Goal: Information Seeking & Learning: Check status

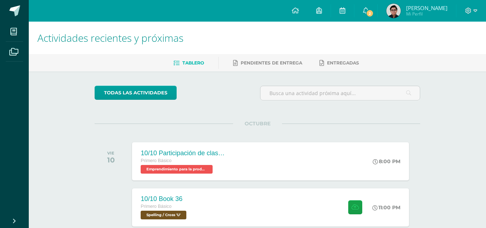
click at [401, 12] on img at bounding box center [394, 11] width 14 height 14
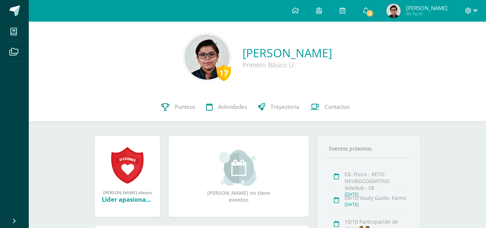
click at [470, 12] on icon at bounding box center [469, 11] width 6 height 6
click at [442, 50] on span "Cerrar sesión" at bounding box center [453, 49] width 32 height 7
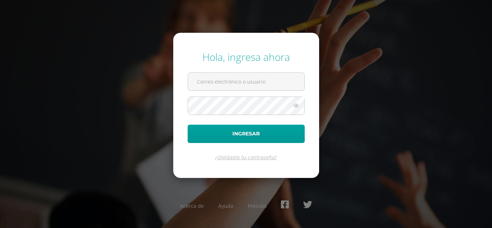
type input "emilio.morales@centroeducativoelvalle.edu.gt"
click at [294, 103] on icon at bounding box center [295, 105] width 9 height 9
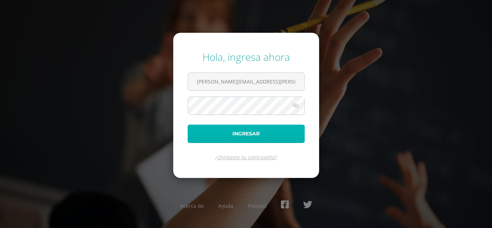
click at [279, 128] on button "Ingresar" at bounding box center [245, 134] width 117 height 18
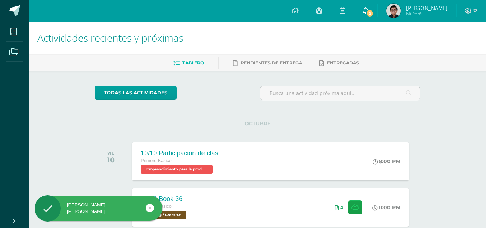
click at [377, 19] on link "2" at bounding box center [365, 11] width 23 height 22
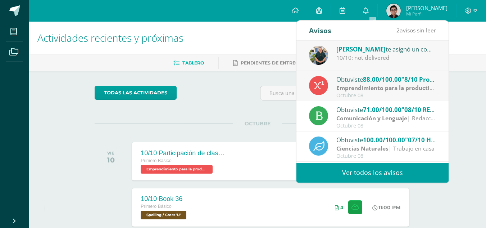
click at [374, 168] on link "Ver todos los avisos" at bounding box center [373, 173] width 152 height 20
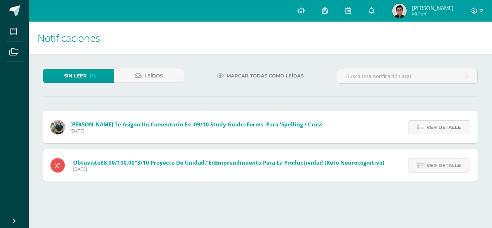
click at [380, 169] on span "Miércoles 08 de Octubre de 2025" at bounding box center [228, 169] width 311 height 6
click at [427, 130] on span "Ver detalle" at bounding box center [443, 127] width 35 height 13
